Goal: Task Accomplishment & Management: Use online tool/utility

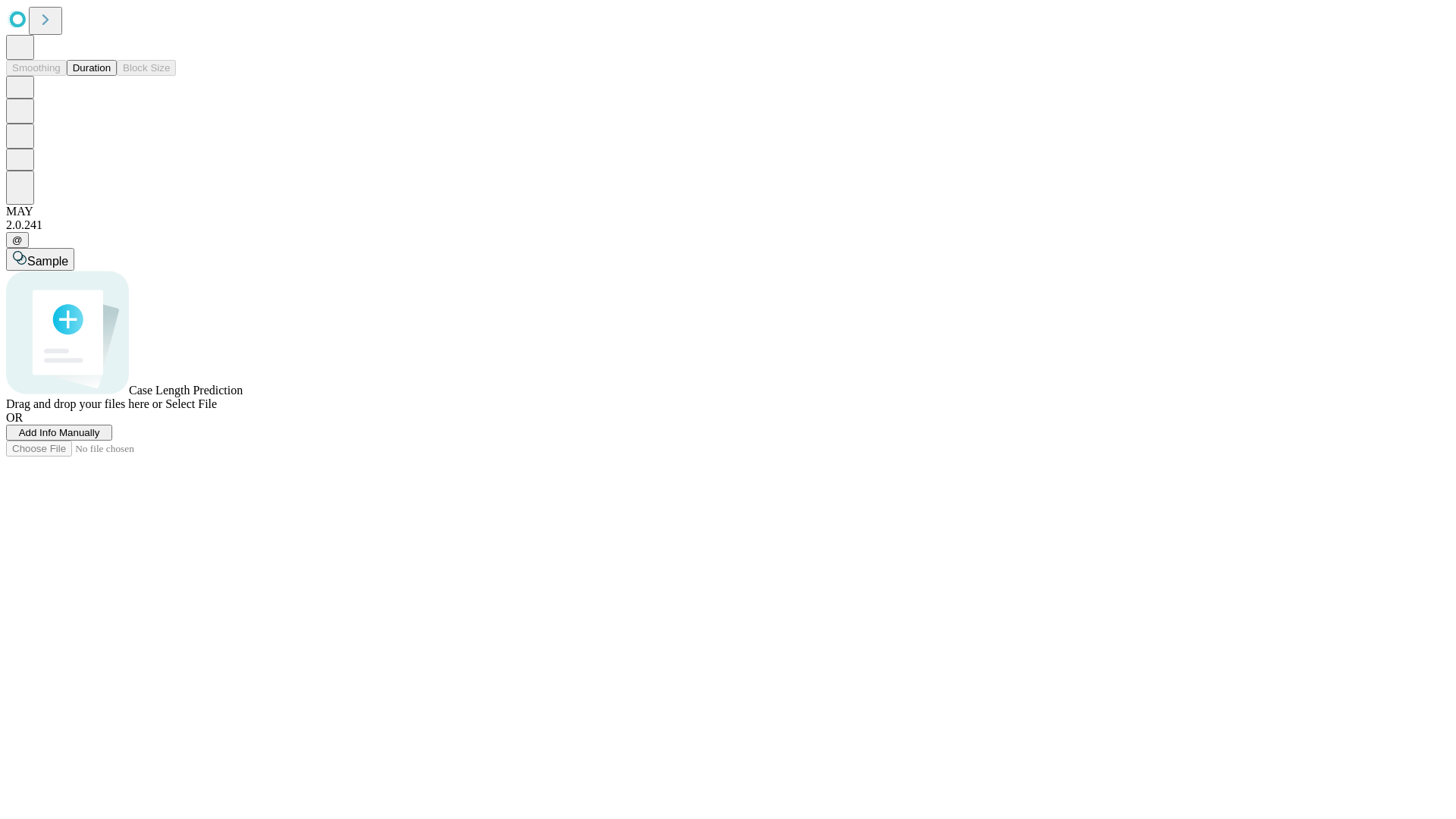
click at [100, 439] on span "Add Info Manually" at bounding box center [59, 432] width 81 height 11
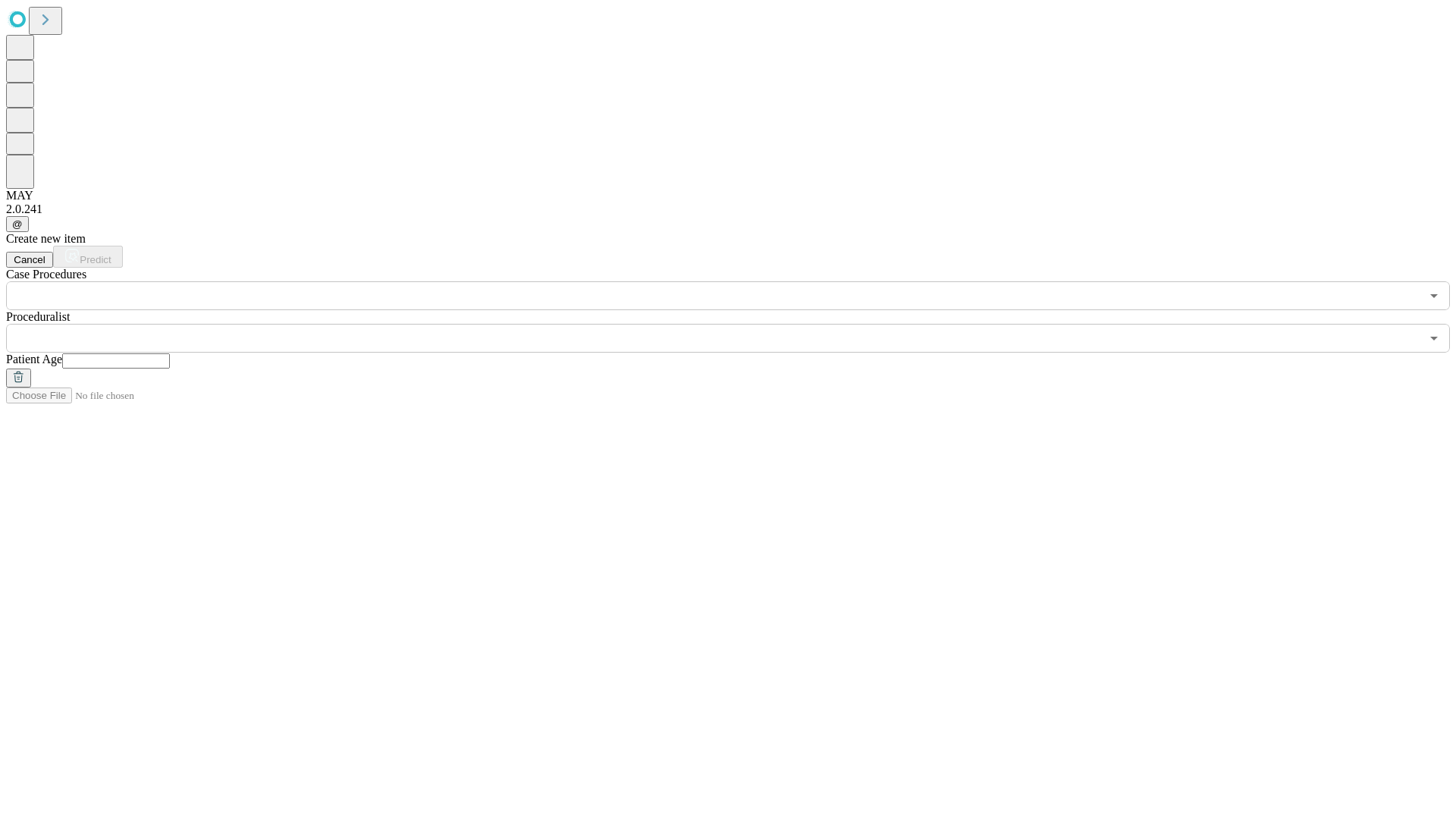
click at [170, 354] on input "text" at bounding box center [116, 361] width 108 height 15
type input "**"
click at [739, 324] on input "text" at bounding box center [713, 338] width 1414 height 29
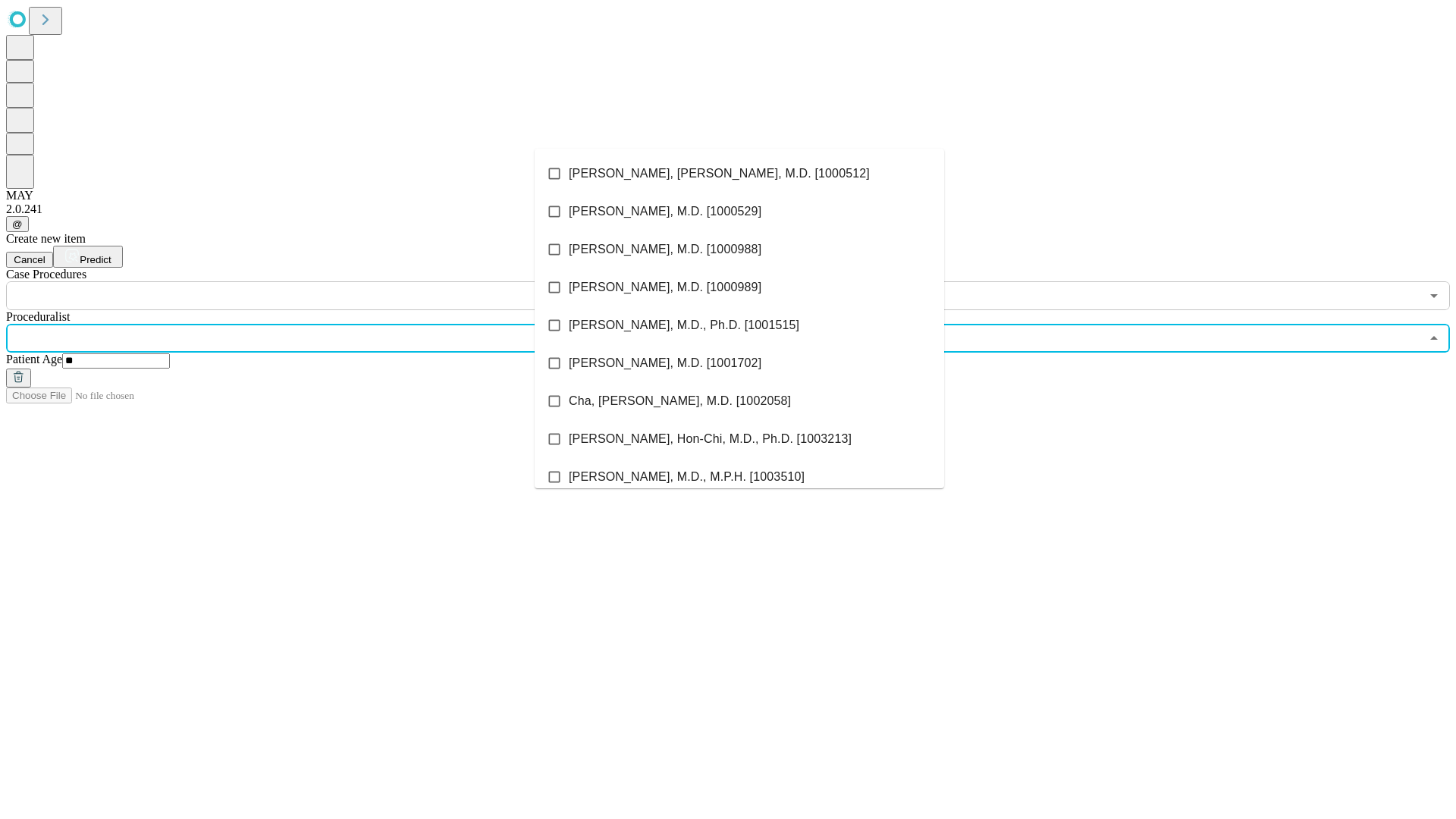
click at [740, 174] on li "[PERSON_NAME], [PERSON_NAME], M.D. [1000512]" at bounding box center [739, 174] width 410 height 38
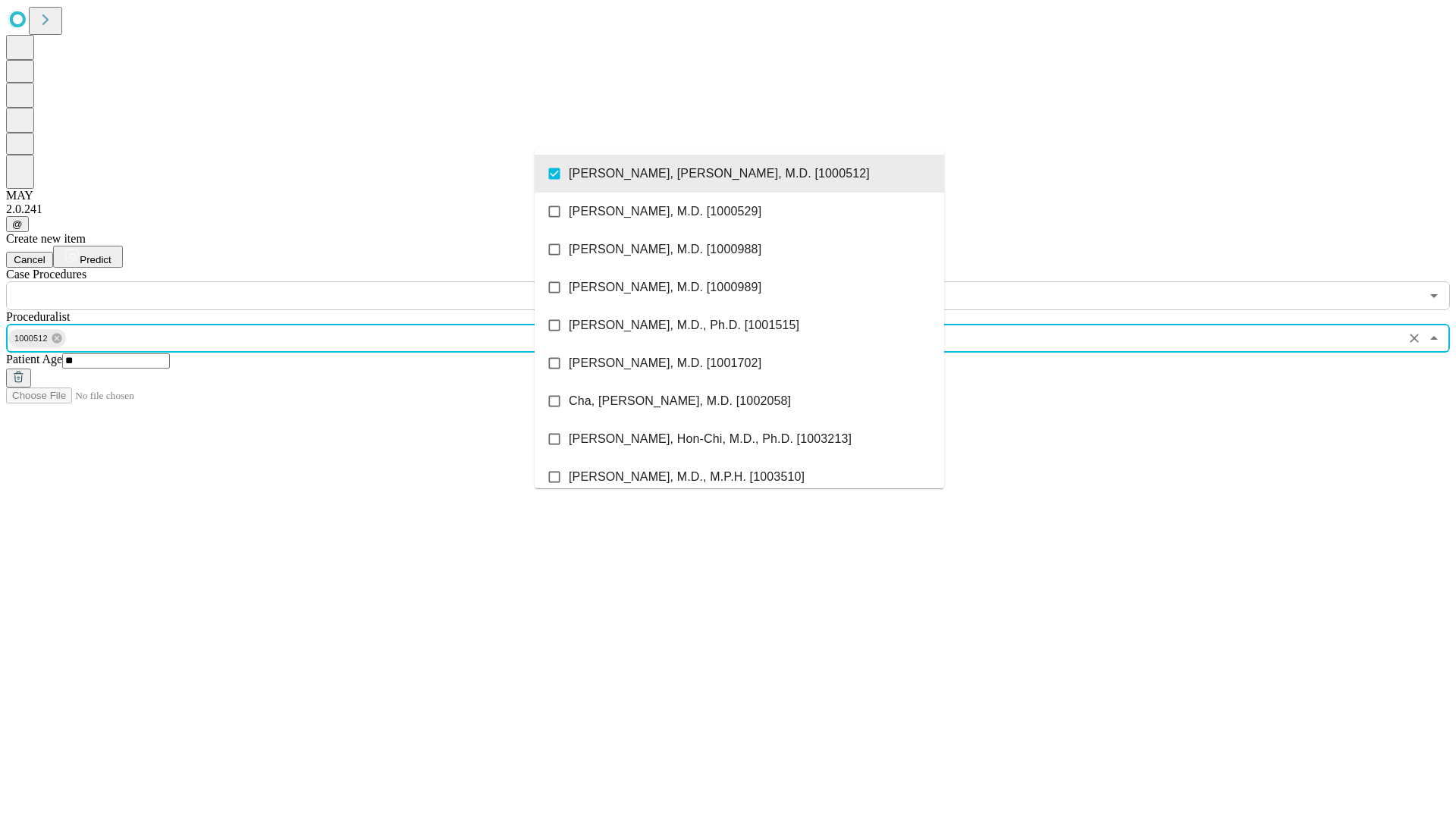
click at [318, 281] on input "text" at bounding box center [713, 296] width 1414 height 29
